Goal: Feedback & Contribution: Leave review/rating

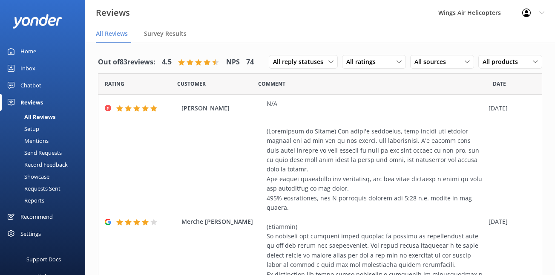
click at [38, 152] on div "Send Requests" at bounding box center [33, 153] width 57 height 12
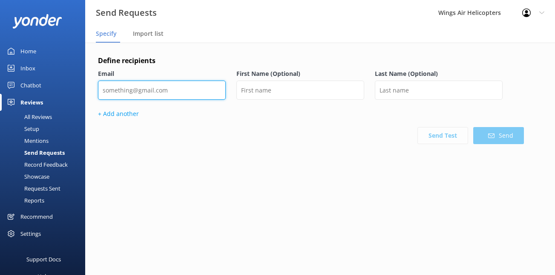
click at [197, 92] on input "email" at bounding box center [162, 89] width 128 height 19
paste input "[PERSON_NAME]"
type input "[PERSON_NAME]"
paste input "[EMAIL_ADDRESS][DOMAIN_NAME]"
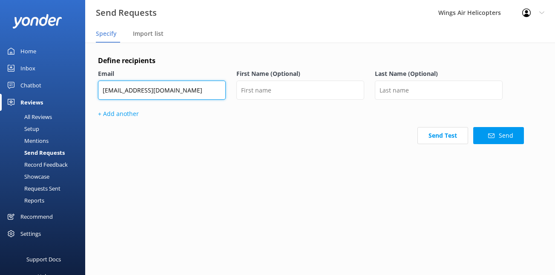
type input "[EMAIL_ADDRESS][DOMAIN_NAME]"
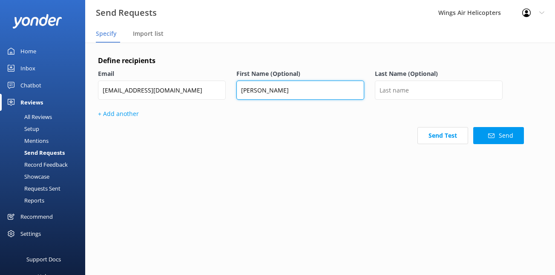
type input "[PERSON_NAME]"
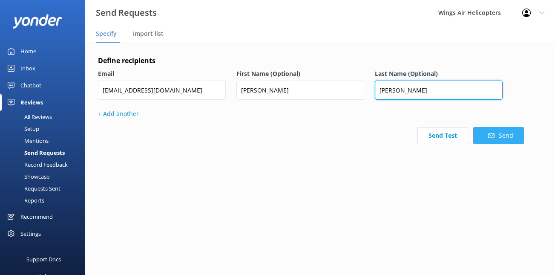
type input "[PERSON_NAME]"
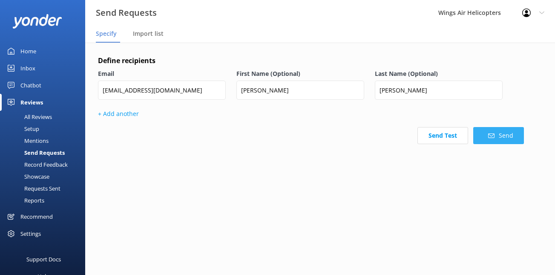
click at [492, 140] on button "Send" at bounding box center [498, 135] width 51 height 17
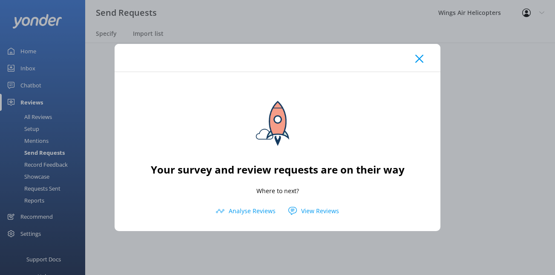
click at [421, 57] on use at bounding box center [419, 59] width 8 height 8
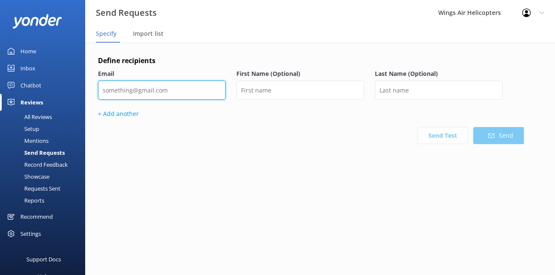
click at [159, 87] on input "email" at bounding box center [162, 89] width 128 height 19
paste input "[PERSON_NAME][EMAIL_ADDRESS][PERSON_NAME][DOMAIN_NAME]"
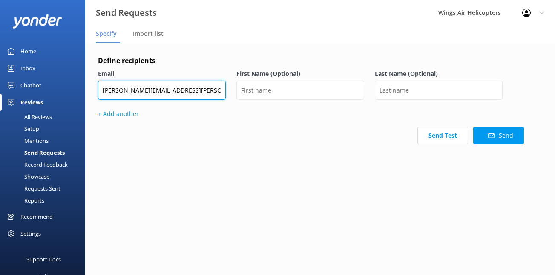
type input "[PERSON_NAME][EMAIL_ADDRESS][PERSON_NAME][DOMAIN_NAME]"
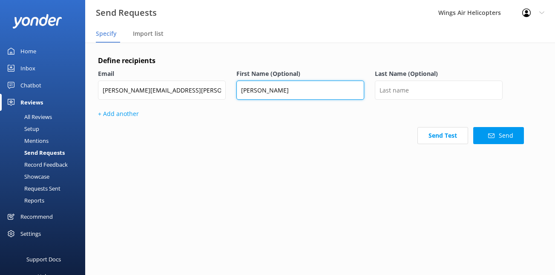
type input "[PERSON_NAME]"
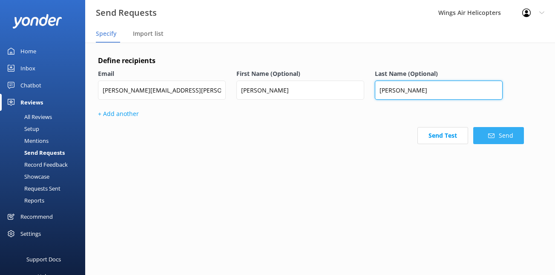
type input "[PERSON_NAME]"
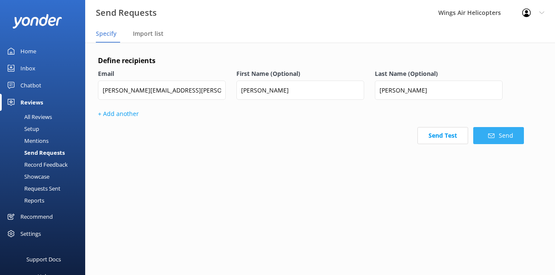
click at [489, 136] on icon at bounding box center [491, 135] width 6 height 6
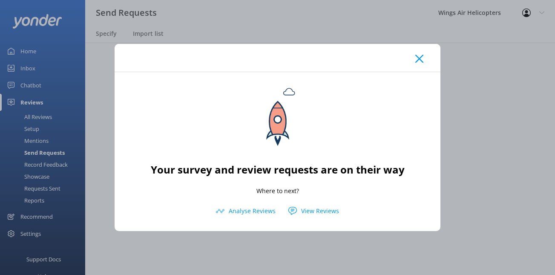
click at [422, 62] on use at bounding box center [419, 59] width 8 height 8
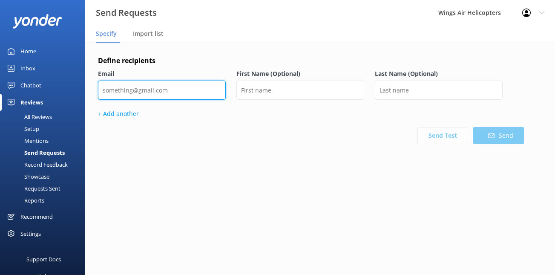
click at [200, 92] on input "email" at bounding box center [162, 89] width 128 height 19
paste input "[EMAIL_ADDRESS][DOMAIN_NAME]"
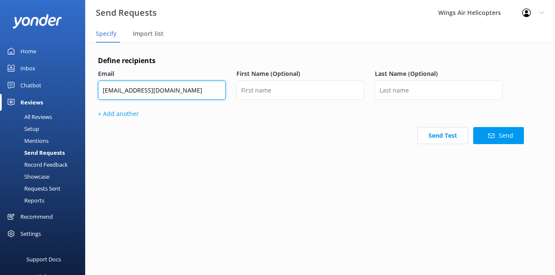
type input "[EMAIL_ADDRESS][DOMAIN_NAME]"
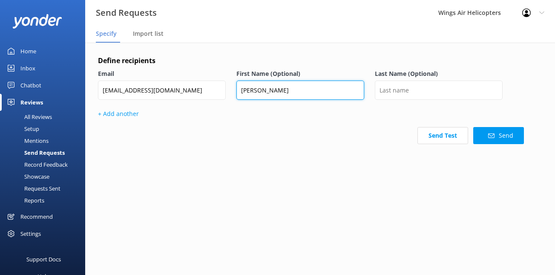
type input "[PERSON_NAME]"
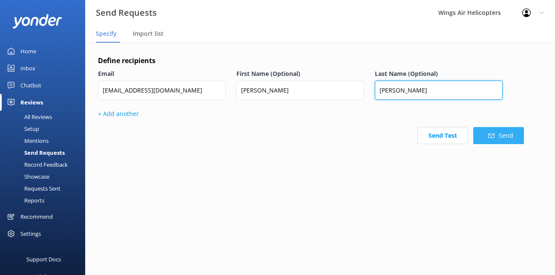
type input "[PERSON_NAME]"
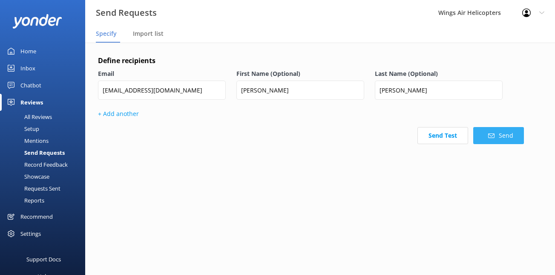
click at [491, 135] on icon at bounding box center [491, 135] width 6 height 6
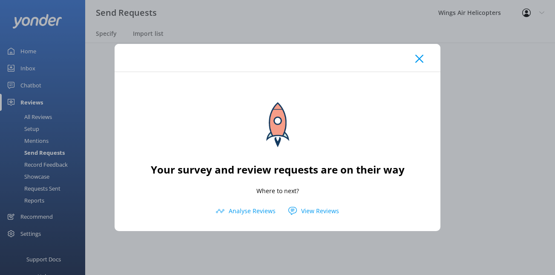
click at [422, 62] on use at bounding box center [419, 59] width 8 height 8
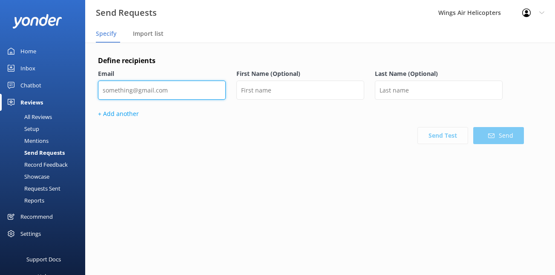
click at [146, 93] on input "email" at bounding box center [162, 89] width 128 height 19
paste input "[EMAIL_ADDRESS][DOMAIN_NAME]"
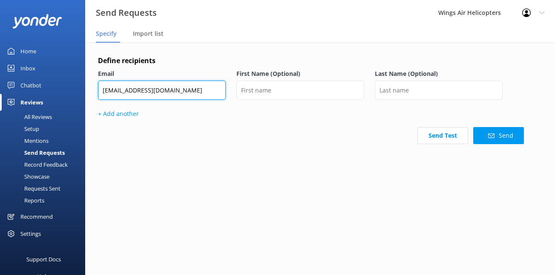
type input "[EMAIL_ADDRESS][DOMAIN_NAME]"
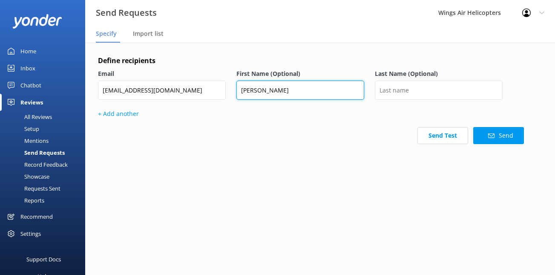
type input "[PERSON_NAME]"
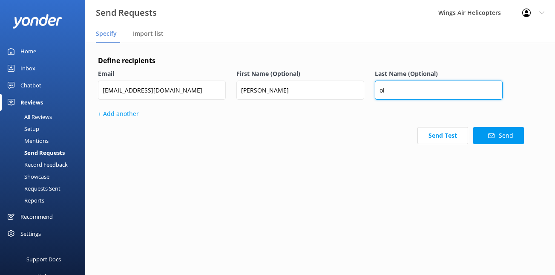
type input "o"
type input "[PERSON_NAME]"
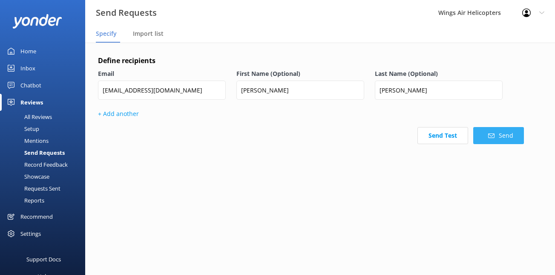
click at [479, 136] on button "Send" at bounding box center [498, 135] width 51 height 17
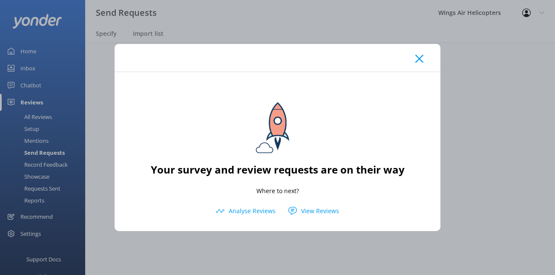
click at [421, 54] on div at bounding box center [278, 58] width 326 height 28
click at [417, 59] on icon at bounding box center [419, 59] width 8 height 9
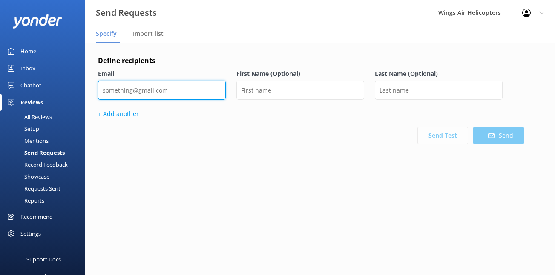
click at [219, 85] on input "email" at bounding box center [162, 89] width 128 height 19
paste input "[EMAIL_ADDRESS][DOMAIN_NAME]"
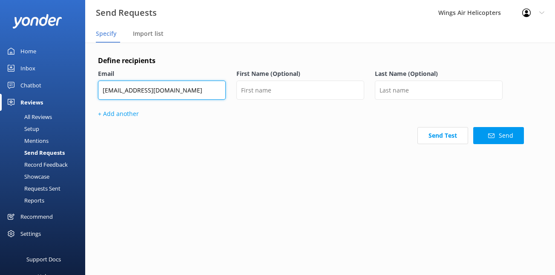
type input "[EMAIL_ADDRESS][DOMAIN_NAME]"
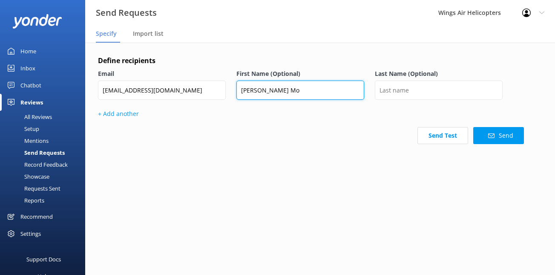
type input "[PERSON_NAME] Mo"
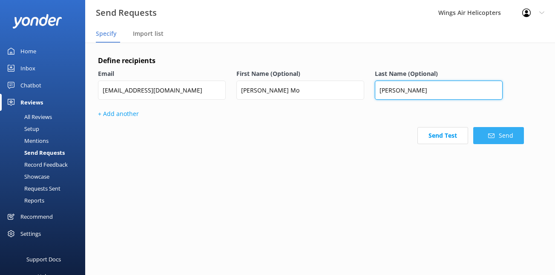
type input "[PERSON_NAME]"
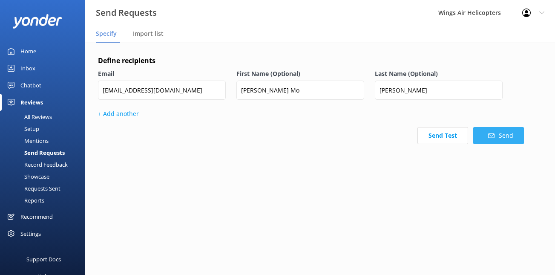
click at [511, 132] on button "Send" at bounding box center [498, 135] width 51 height 17
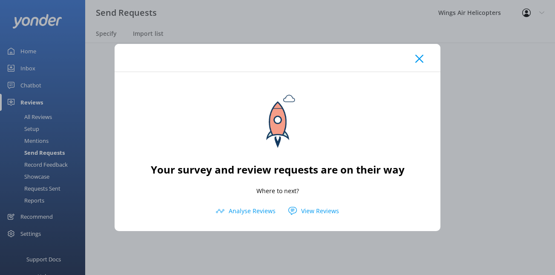
click at [412, 61] on div at bounding box center [278, 58] width 326 height 28
click at [417, 64] on div at bounding box center [278, 58] width 326 height 28
click at [423, 56] on div at bounding box center [278, 58] width 326 height 28
click at [420, 63] on icon at bounding box center [419, 59] width 8 height 9
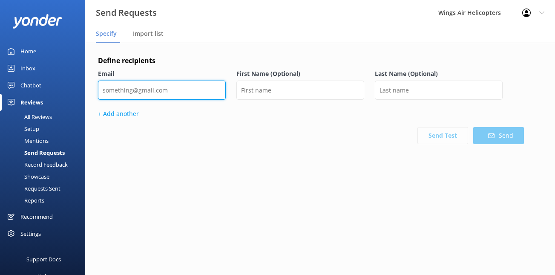
click at [189, 95] on input "email" at bounding box center [162, 89] width 128 height 19
paste input "[EMAIL_ADDRESS][DOMAIN_NAME]"
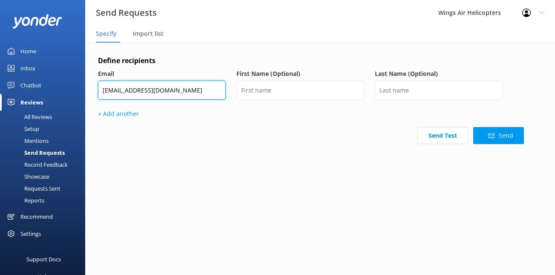
type input "[EMAIL_ADDRESS][DOMAIN_NAME]"
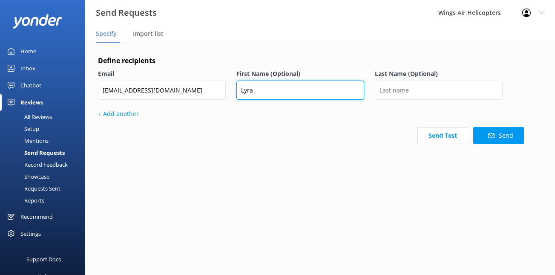
type input "Lyra"
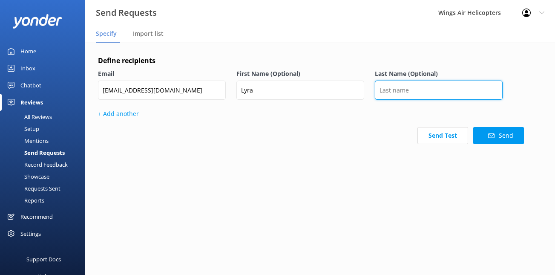
type input "F"
type input "[PERSON_NAME]"
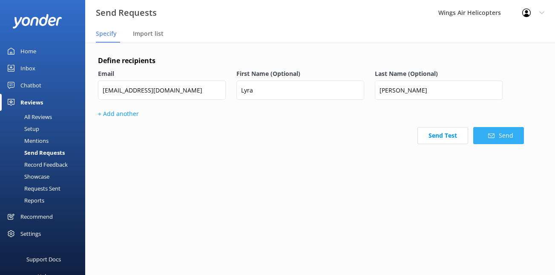
click at [512, 141] on button "Send" at bounding box center [498, 135] width 51 height 17
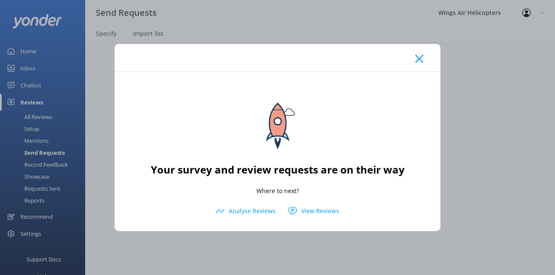
click at [422, 61] on icon at bounding box center [419, 59] width 8 height 9
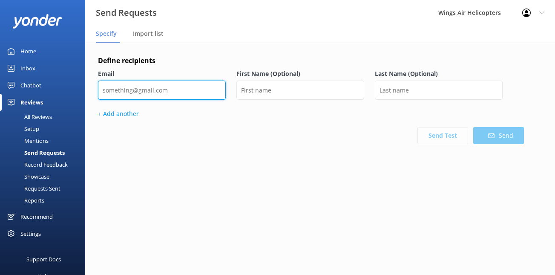
click at [209, 95] on input "email" at bounding box center [162, 89] width 128 height 19
paste input "[EMAIL_ADDRESS][DOMAIN_NAME]"
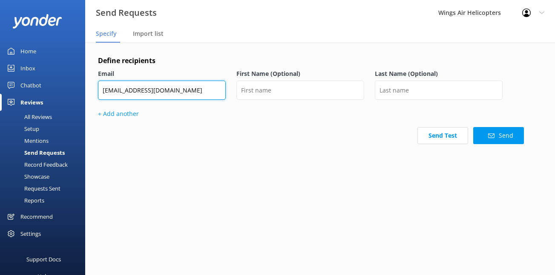
type input "[EMAIL_ADDRESS][DOMAIN_NAME]"
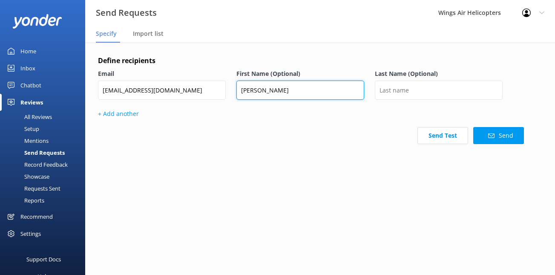
type input "[PERSON_NAME]"
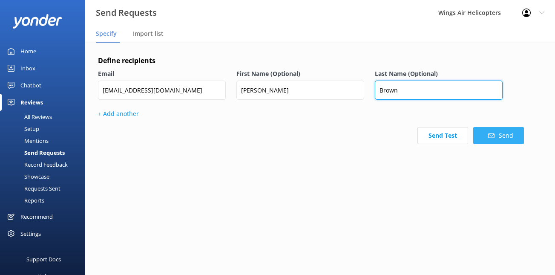
type input "Brown"
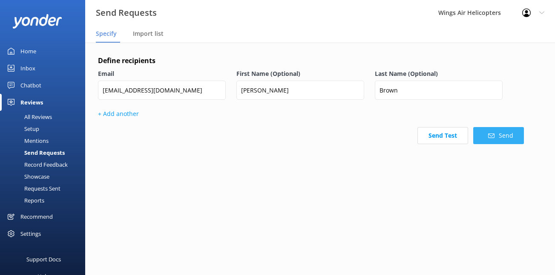
click at [492, 133] on icon at bounding box center [491, 135] width 6 height 6
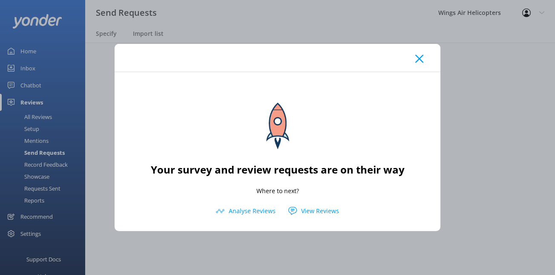
click at [307, 212] on button "View Reviews" at bounding box center [313, 210] width 63 height 13
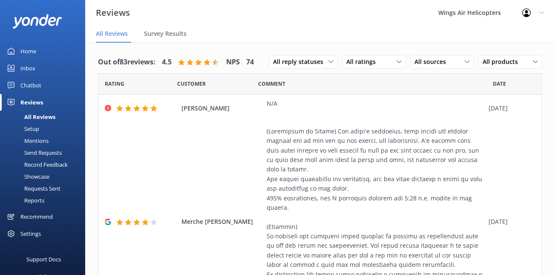
click at [35, 129] on div "Setup" at bounding box center [22, 129] width 34 height 12
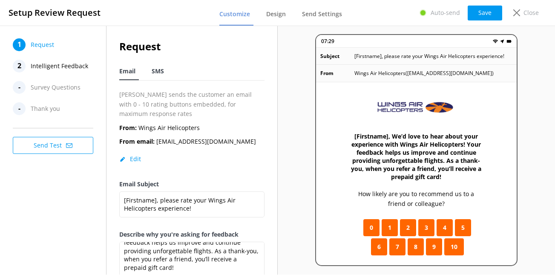
click at [153, 77] on div "SMS" at bounding box center [160, 71] width 16 height 17
type textarea "[Firstname], Please rate your Wings Air Helicopters experience ⭐ Refer a friend…"
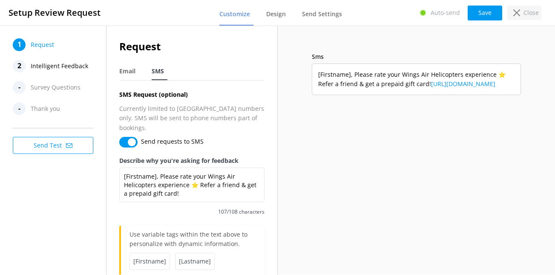
click at [526, 18] on div "Close" at bounding box center [524, 13] width 34 height 14
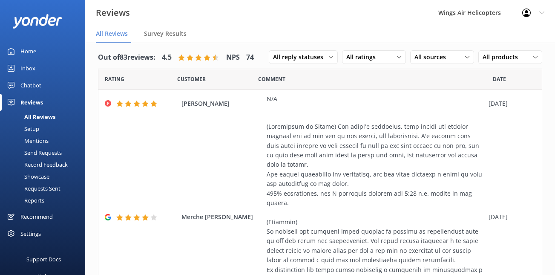
scroll to position [2, 0]
